Goal: Task Accomplishment & Management: Complete application form

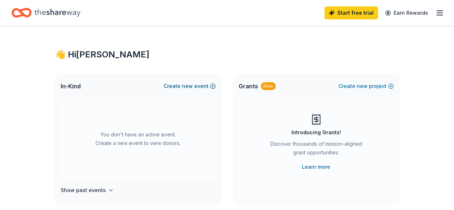
click at [179, 85] on button "Create new event" at bounding box center [190, 86] width 52 height 9
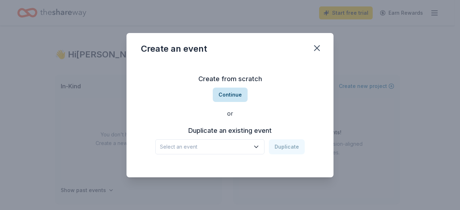
click at [232, 94] on button "Continue" at bounding box center [230, 95] width 35 height 14
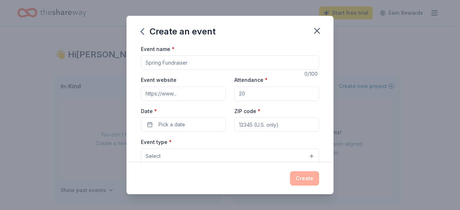
click at [174, 63] on input "Event name *" at bounding box center [230, 62] width 178 height 14
click at [147, 62] on input "Homecoming Auction" at bounding box center [230, 62] width 178 height 14
type input "[PERSON_NAME] Homecoming Auction"
click at [158, 92] on input "Event website" at bounding box center [183, 94] width 85 height 14
paste input "mdeaver@kcmavericks.com"
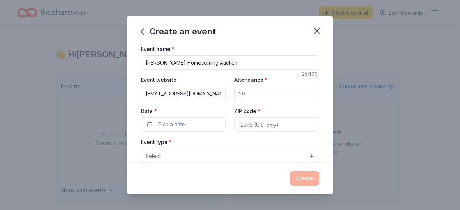
type input "mdeaver@kcmavericks.com"
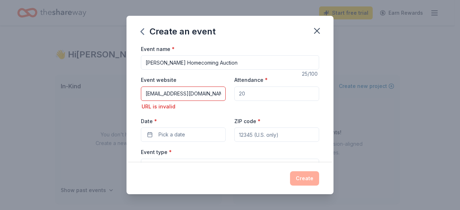
drag, startPoint x: 258, startPoint y: 91, endPoint x: 228, endPoint y: 91, distance: 29.5
click at [228, 91] on div "Event website mdeaver@kcmavericks.com URL is invalid Attendance * Date * Pick a…" at bounding box center [230, 108] width 178 height 66
drag, startPoint x: 215, startPoint y: 94, endPoint x: 139, endPoint y: 61, distance: 83.1
click at [120, 93] on div "Create an event Event name * Staley Homecoming Auction 25 /100 Event website md…" at bounding box center [230, 105] width 460 height 210
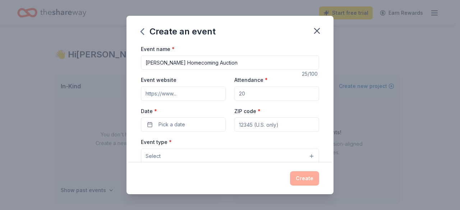
paste input "https://www.runpto.com/u/staley/"
type input "https://www.runpto.com/u/staley/"
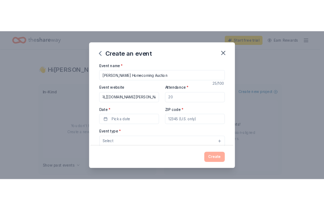
scroll to position [0, 0]
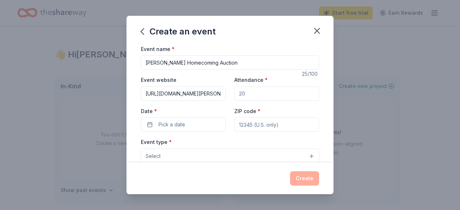
drag, startPoint x: 259, startPoint y: 95, endPoint x: 221, endPoint y: 93, distance: 37.8
click at [221, 93] on div "Event website https://www.runpto.com/u/staley/ Attendance * Date * Pick a date …" at bounding box center [230, 103] width 178 height 56
click at [239, 93] on input "5000" at bounding box center [276, 94] width 85 height 14
type input "5000"
click at [186, 121] on button "Pick a date" at bounding box center [183, 124] width 85 height 14
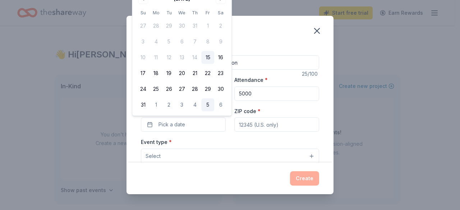
click at [209, 104] on button "5" at bounding box center [207, 104] width 13 height 13
click at [171, 123] on button "09/05/2025" at bounding box center [183, 124] width 85 height 14
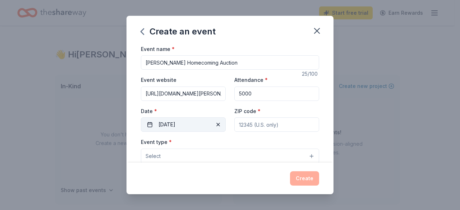
click at [172, 126] on button "09/05/2025" at bounding box center [183, 124] width 85 height 14
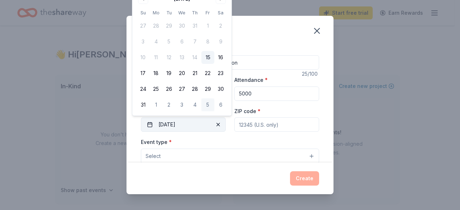
click at [172, 126] on button "09/05/2025" at bounding box center [183, 124] width 85 height 14
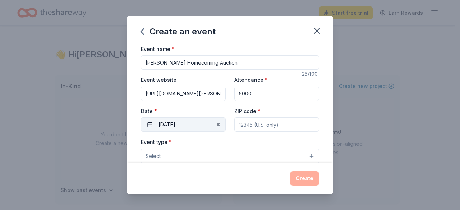
click at [172, 125] on button "09/05/2025" at bounding box center [183, 124] width 85 height 14
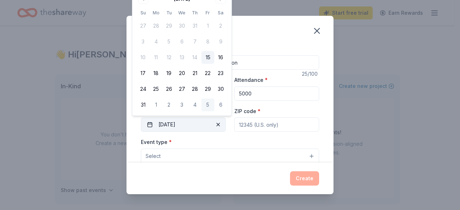
click at [204, 123] on button "09/05/2025" at bounding box center [183, 124] width 85 height 14
click at [173, 126] on button "09/05/2025" at bounding box center [183, 124] width 85 height 14
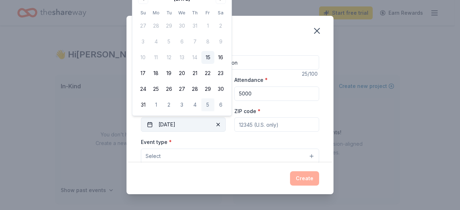
click at [173, 126] on button "09/05/2025" at bounding box center [183, 124] width 85 height 14
click at [243, 118] on input "ZIP code *" at bounding box center [276, 124] width 85 height 14
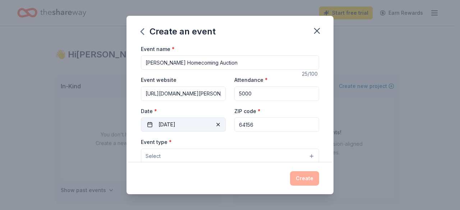
type input "64156"
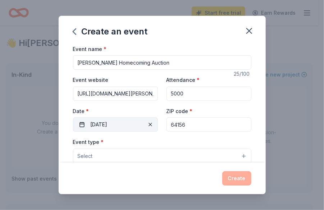
click at [103, 125] on button "09/05/2025" at bounding box center [115, 124] width 85 height 14
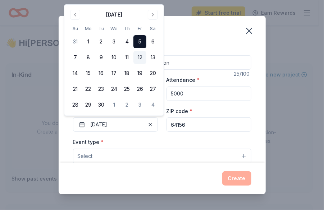
click at [140, 57] on button "12" at bounding box center [139, 57] width 13 height 13
click at [140, 157] on button "Select" at bounding box center [162, 156] width 178 height 15
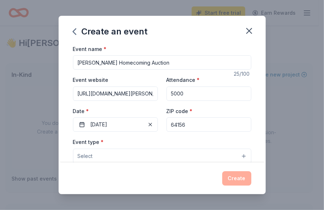
click at [140, 157] on button "Select" at bounding box center [162, 156] width 178 height 15
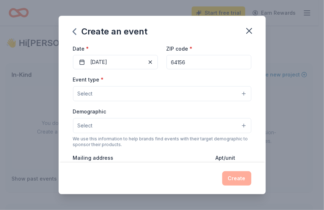
scroll to position [66, 0]
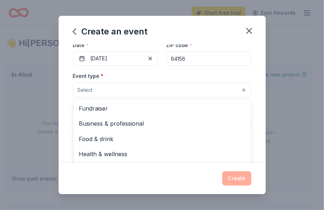
click at [239, 89] on button "Select" at bounding box center [162, 90] width 178 height 15
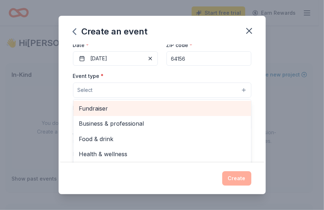
click at [128, 111] on span "Fundraiser" at bounding box center [162, 108] width 166 height 9
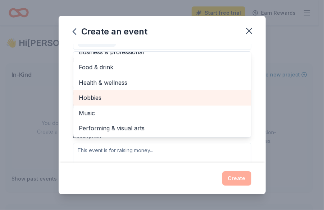
scroll to position [121, 0]
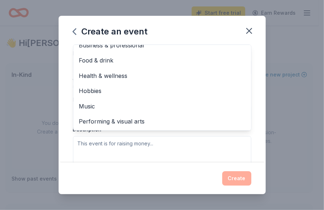
click at [40, 119] on div "Create an event Event name * Staley Homecoming Auction 25 /100 Event website ht…" at bounding box center [162, 105] width 324 height 210
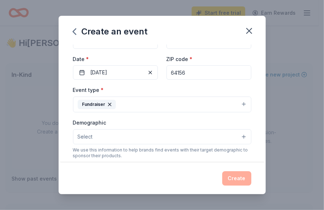
click at [117, 133] on button "Select" at bounding box center [162, 136] width 178 height 15
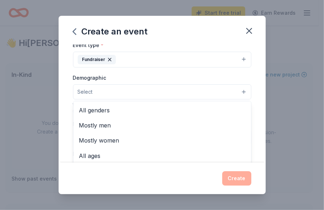
scroll to position [99, 0]
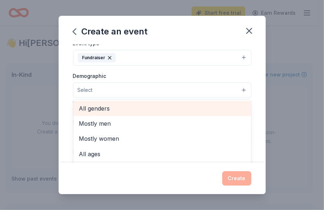
click at [108, 108] on span "All genders" at bounding box center [162, 108] width 166 height 9
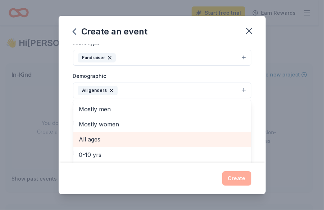
click at [102, 139] on span "All ages" at bounding box center [162, 139] width 166 height 9
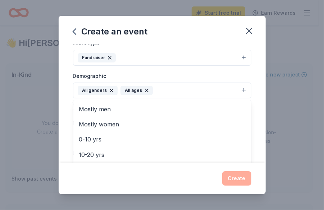
click at [27, 153] on div "Create an event Event name * Staley Homecoming Auction 25 /100 Event website ht…" at bounding box center [162, 105] width 324 height 210
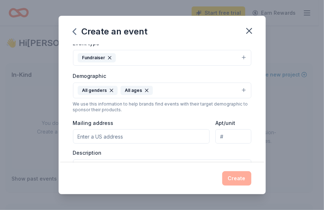
click at [112, 138] on input "Mailing address" at bounding box center [141, 136] width 137 height 14
type input "2600 Shoal Creek Pkwy"
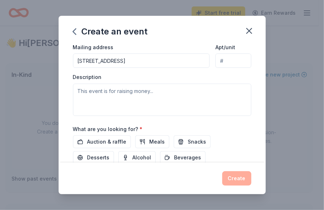
scroll to position [177, 0]
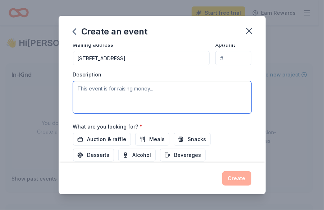
click at [113, 91] on textarea at bounding box center [162, 97] width 178 height 32
click at [97, 94] on textarea at bounding box center [162, 97] width 178 height 32
paste textarea "Our school is hosting its Homecoming Auction on September 12th, with all procee…"
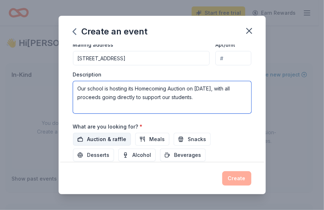
type textarea "Our school is hosting its Homecoming Auction on [DATE], with all proceeds going…"
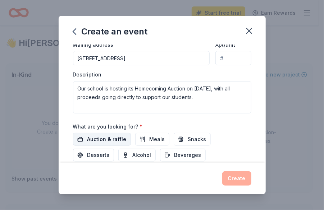
click at [107, 136] on span "Auction & raffle" at bounding box center [106, 139] width 39 height 9
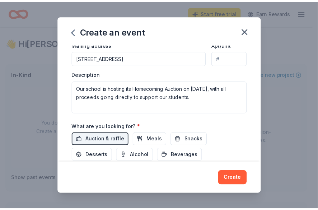
scroll to position [224, 0]
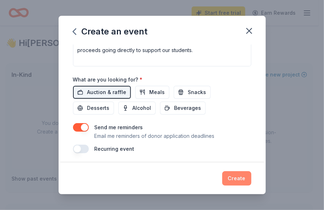
click at [231, 178] on button "Create" at bounding box center [236, 178] width 29 height 14
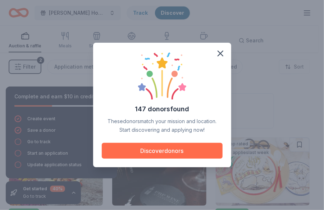
click at [163, 148] on button "Discover donors" at bounding box center [162, 151] width 121 height 16
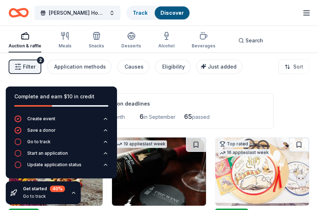
click at [241, 102] on div "Application deadlines" at bounding box center [180, 104] width 170 height 9
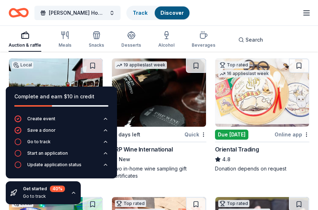
scroll to position [80, 0]
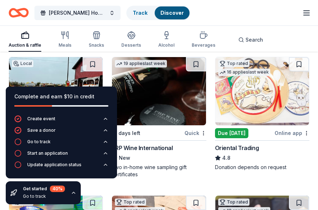
click at [285, 11] on div "Staley Homecoming Auction Track Discover Start free trial Earn Rewards" at bounding box center [159, 12] width 301 height 17
click at [68, 38] on icon "button" at bounding box center [67, 35] width 2 height 7
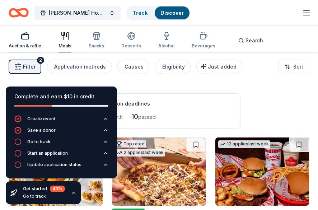
click at [23, 41] on div "Auction & raffle" at bounding box center [25, 40] width 33 height 17
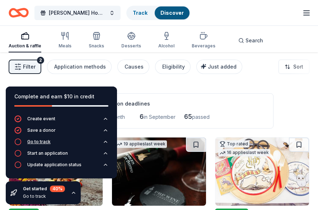
click at [44, 141] on div "Go to track" at bounding box center [38, 142] width 23 height 6
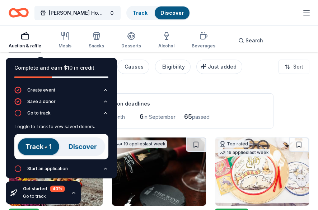
click at [38, 148] on img at bounding box center [61, 147] width 94 height 26
click at [177, 81] on div "Filter 2 Application methods Causes Eligibility Just added Sort" at bounding box center [159, 66] width 318 height 29
click at [78, 148] on img at bounding box center [61, 147] width 94 height 26
click at [240, 93] on div "Application deadlines 21 this month 6 in September 65 passed" at bounding box center [180, 110] width 188 height 35
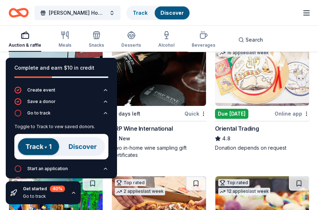
scroll to position [100, 0]
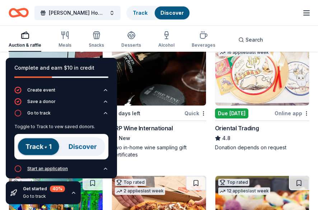
click at [103, 168] on icon "button" at bounding box center [106, 169] width 6 height 6
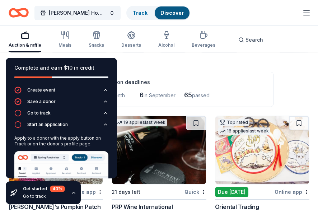
scroll to position [20, 0]
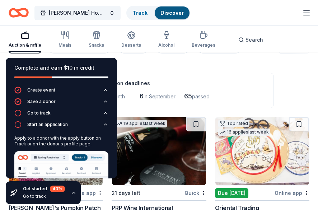
click at [254, 138] on img at bounding box center [263, 151] width 94 height 68
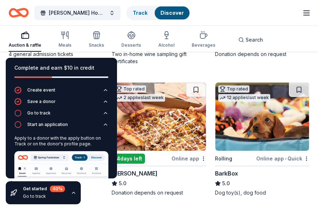
scroll to position [195, 0]
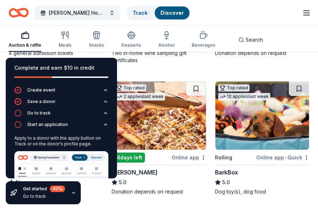
click at [244, 130] on img at bounding box center [263, 116] width 94 height 68
click at [97, 67] on div "Complete and earn $10 in credit" at bounding box center [61, 68] width 94 height 9
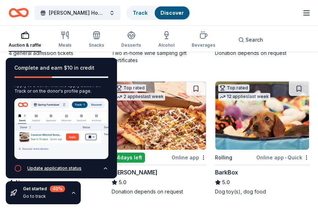
click at [103, 166] on icon "button" at bounding box center [106, 169] width 6 height 6
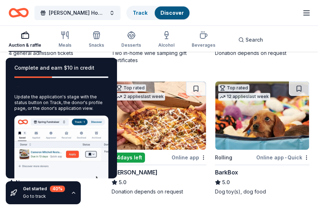
scroll to position [72, 0]
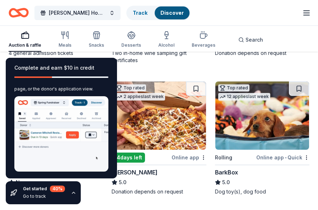
click at [32, 195] on div "Go to track" at bounding box center [44, 197] width 42 height 6
click at [36, 190] on div "Get started 40 %" at bounding box center [44, 189] width 42 height 6
click at [71, 195] on icon "button" at bounding box center [74, 193] width 6 height 6
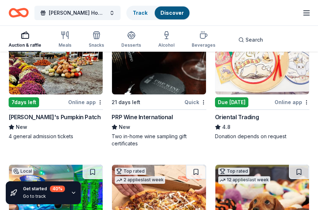
scroll to position [112, 0]
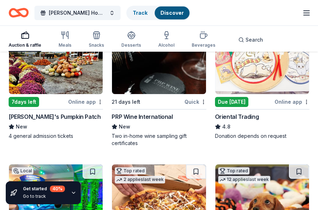
click at [88, 79] on img at bounding box center [56, 60] width 94 height 68
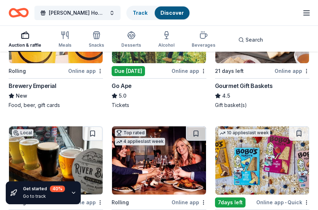
scroll to position [552, 0]
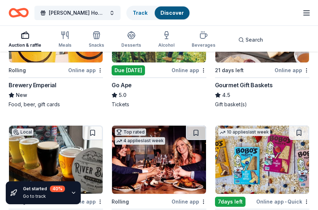
click at [125, 65] on div "Due [DATE]" at bounding box center [128, 70] width 33 height 10
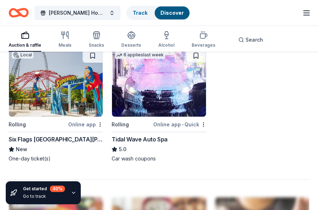
scroll to position [902, 0]
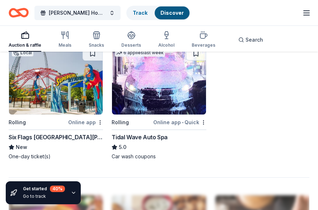
click at [59, 91] on img at bounding box center [56, 80] width 94 height 68
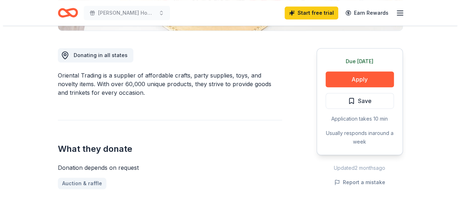
scroll to position [188, 0]
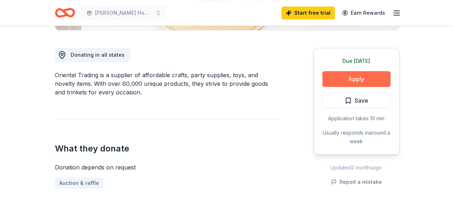
click at [353, 80] on button "Apply" at bounding box center [357, 79] width 68 height 16
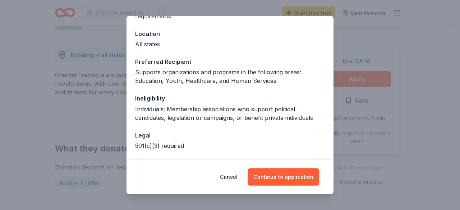
scroll to position [101, 0]
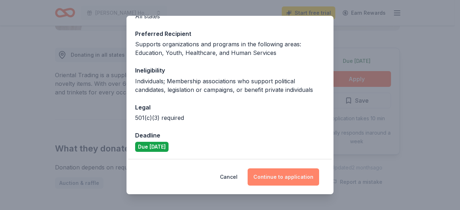
click at [274, 179] on button "Continue to application" at bounding box center [283, 176] width 71 height 17
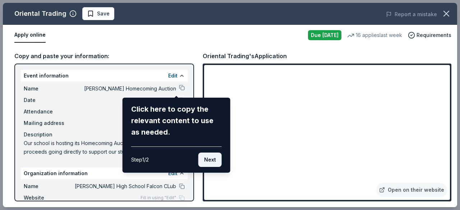
click at [217, 153] on button "Next" at bounding box center [209, 160] width 23 height 14
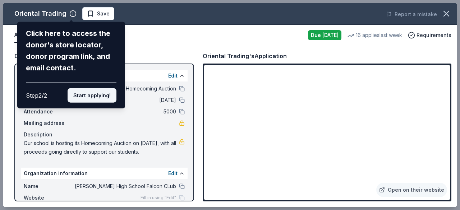
click at [97, 94] on button "Start applying!" at bounding box center [92, 95] width 49 height 14
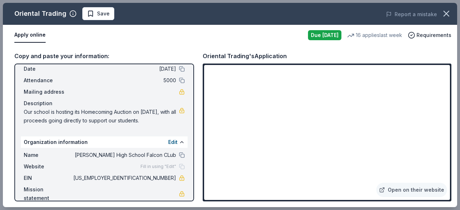
scroll to position [42, 0]
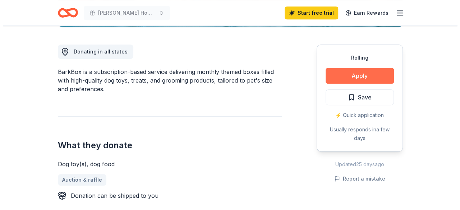
scroll to position [191, 0]
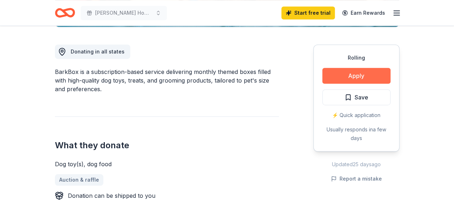
click at [341, 72] on button "Apply" at bounding box center [357, 76] width 68 height 16
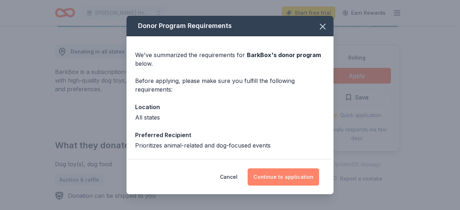
click at [282, 176] on button "Continue to application" at bounding box center [283, 176] width 71 height 17
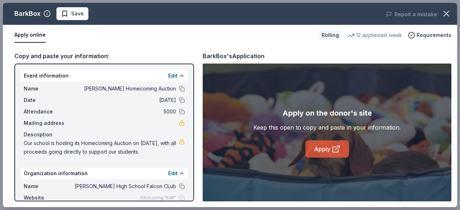
click at [329, 147] on link "Apply" at bounding box center [326, 148] width 43 height 17
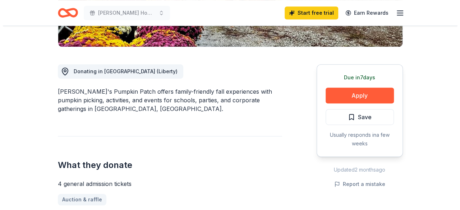
scroll to position [172, 0]
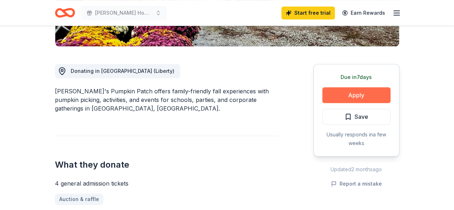
click at [353, 93] on button "Apply" at bounding box center [357, 95] width 68 height 16
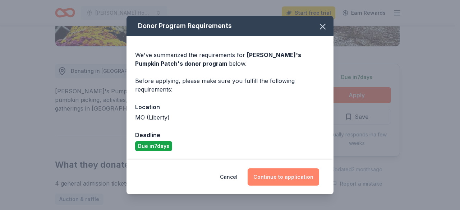
click at [277, 176] on button "Continue to application" at bounding box center [283, 176] width 71 height 17
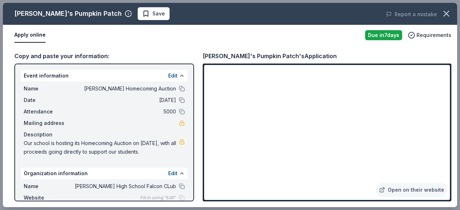
scroll to position [42, 0]
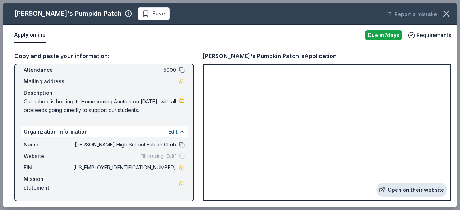
click at [419, 189] on link "Open on their website" at bounding box center [411, 190] width 71 height 14
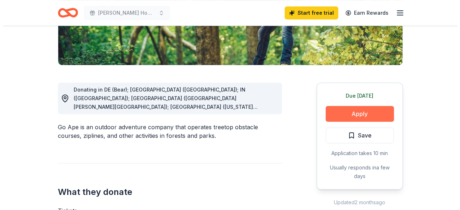
scroll to position [153, 0]
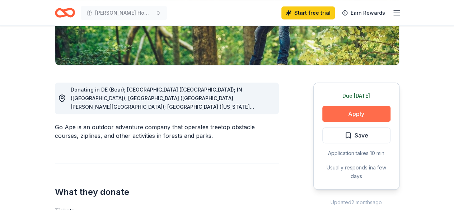
click at [343, 114] on button "Apply" at bounding box center [357, 114] width 68 height 16
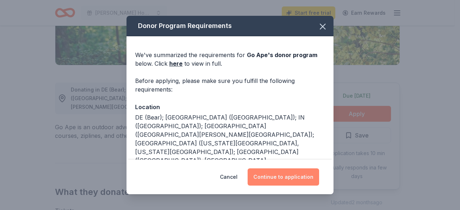
click at [273, 177] on button "Continue to application" at bounding box center [283, 176] width 71 height 17
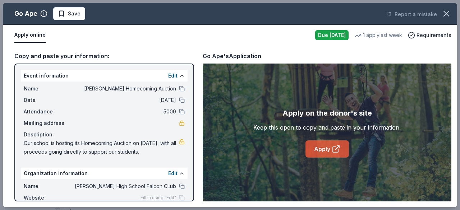
click at [332, 145] on icon at bounding box center [336, 149] width 9 height 9
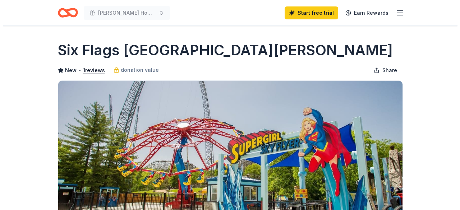
scroll to position [125, 0]
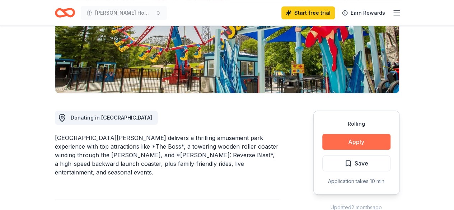
click at [357, 140] on button "Apply" at bounding box center [357, 142] width 68 height 16
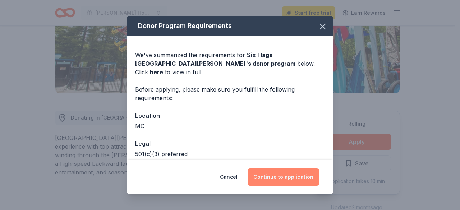
click at [302, 176] on button "Continue to application" at bounding box center [283, 176] width 71 height 17
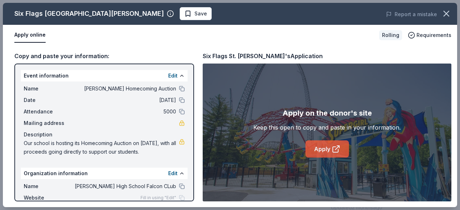
click at [319, 149] on link "Apply" at bounding box center [326, 148] width 43 height 17
